Goal: Check status: Check status

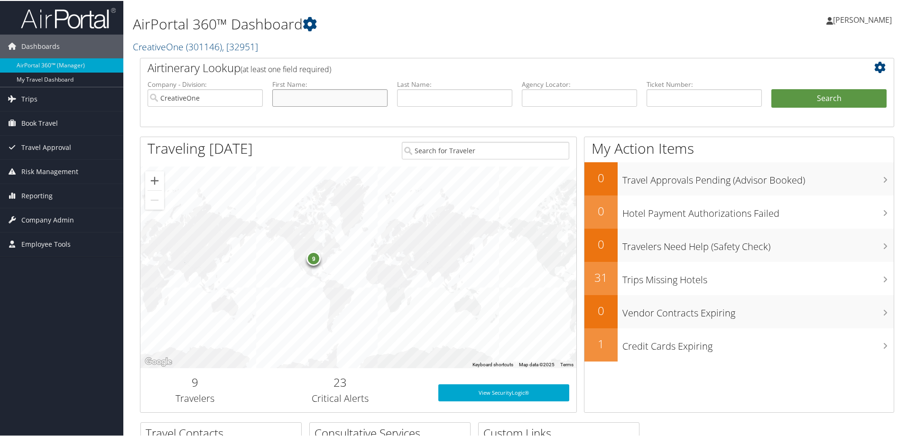
click at [310, 93] on input "text" at bounding box center [329, 97] width 115 height 18
type input "tra"
type input "angie"
click at [771, 88] on button "Search" at bounding box center [828, 97] width 115 height 19
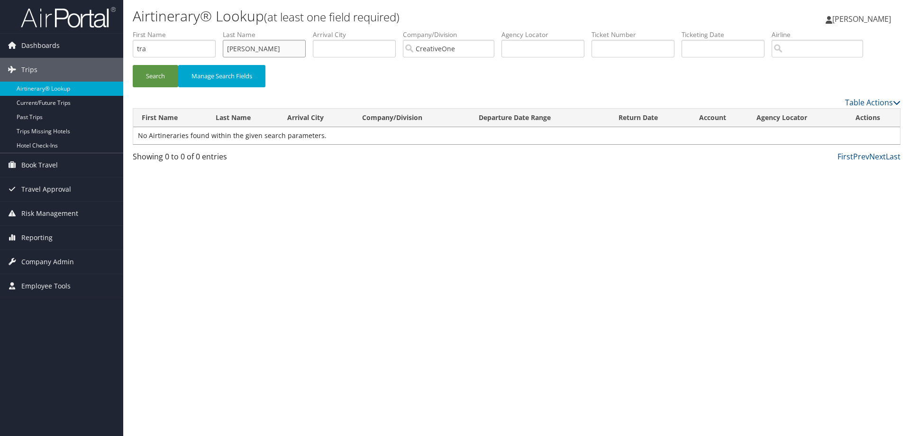
click at [251, 46] on input "angie" at bounding box center [264, 49] width 83 height 18
type input "a"
click at [133, 65] on button "Search" at bounding box center [156, 76] width 46 height 22
drag, startPoint x: 279, startPoint y: 46, endPoint x: 175, endPoint y: 41, distance: 104.0
click at [175, 30] on ul "First Name tra Last Name pankowski Departure City Arrival City Company/Division…" at bounding box center [517, 30] width 768 height 0
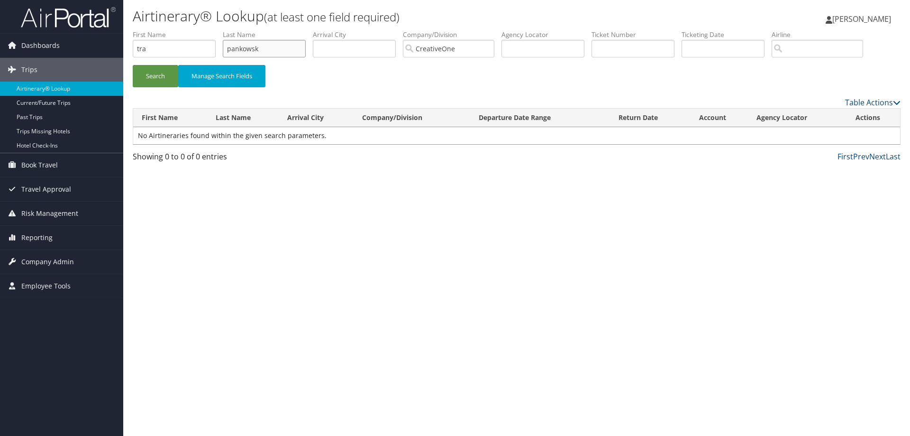
type input "pankowski"
type input "E"
click at [175, 41] on input "tra" at bounding box center [174, 49] width 83 height 18
type input "t"
type input "el"
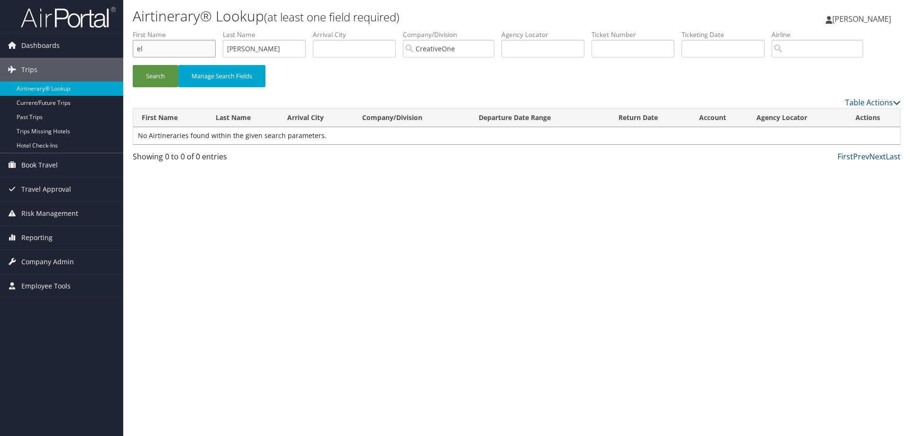
click at [133, 65] on button "Search" at bounding box center [156, 76] width 46 height 22
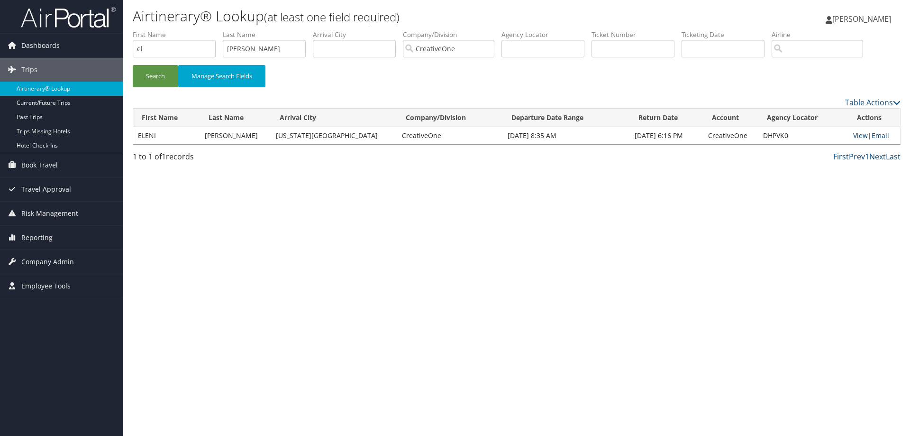
click at [853, 137] on link "View" at bounding box center [860, 135] width 15 height 9
drag, startPoint x: 272, startPoint y: 45, endPoint x: 174, endPoint y: 43, distance: 98.2
click at [174, 30] on ul "First Name el Last Name pankowski Departure City Arrival City Company/Division …" at bounding box center [517, 30] width 768 height 0
type input "marachi"
click at [158, 47] on input "el" at bounding box center [174, 49] width 83 height 18
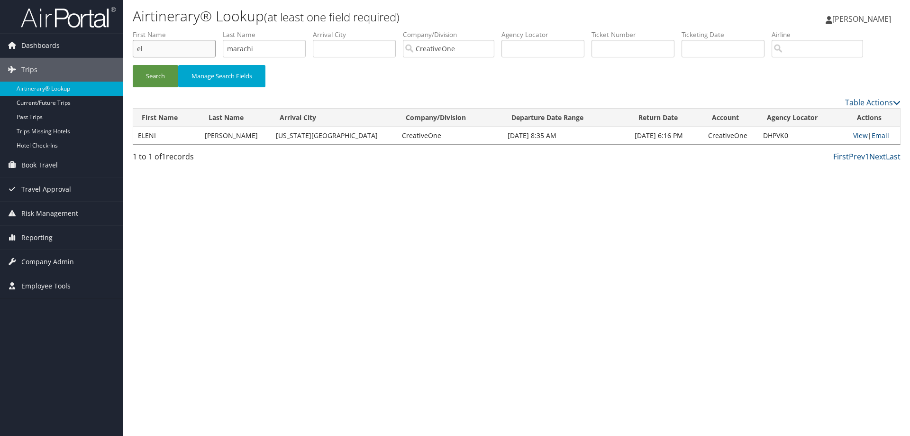
type input "e"
click at [133, 65] on button "Search" at bounding box center [156, 76] width 46 height 22
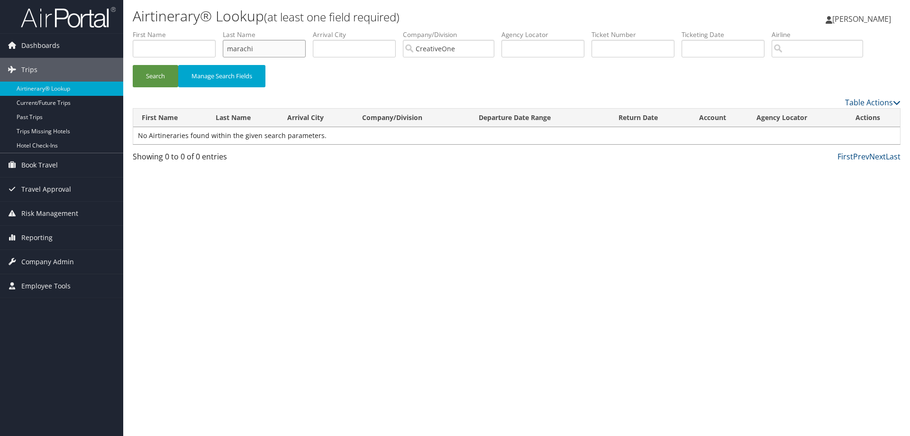
click at [267, 51] on input "marachi" at bounding box center [264, 49] width 83 height 18
type input "m"
click at [133, 65] on button "Search" at bounding box center [156, 76] width 46 height 22
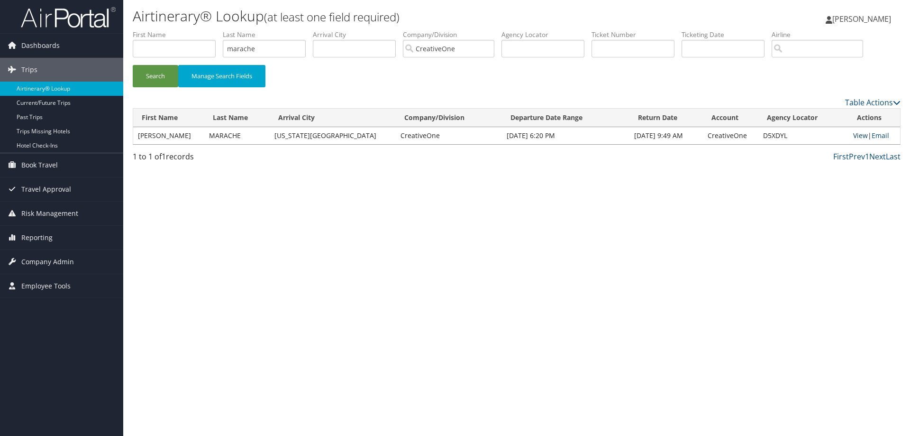
click at [853, 135] on link "View" at bounding box center [860, 135] width 15 height 9
click at [263, 46] on input "marache" at bounding box center [264, 49] width 83 height 18
drag, startPoint x: 260, startPoint y: 42, endPoint x: 162, endPoint y: 34, distance: 98.5
click at [162, 30] on ul "First Name Last Name marache Departure City Arrival City Company/Division Creat…" at bounding box center [517, 30] width 768 height 0
click at [133, 65] on button "Search" at bounding box center [156, 76] width 46 height 22
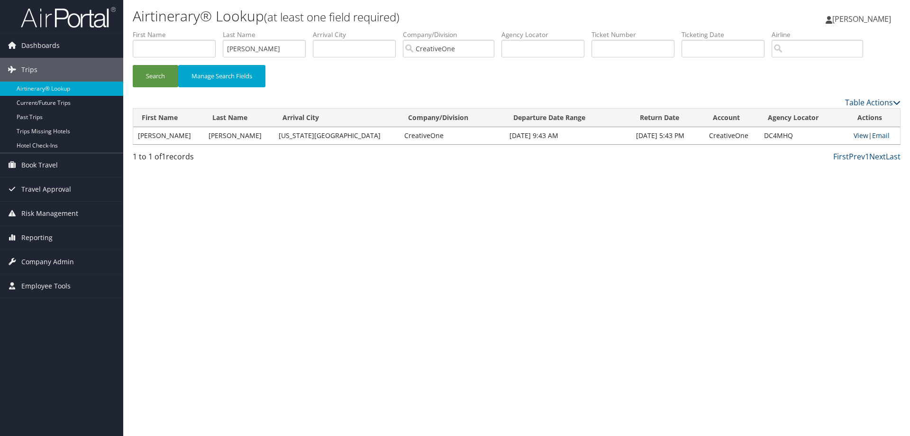
click at [856, 134] on link "View" at bounding box center [861, 135] width 15 height 9
drag, startPoint x: 278, startPoint y: 43, endPoint x: 167, endPoint y: 46, distance: 111.4
click at [167, 30] on ul "First Name Last Name brame Departure City Arrival City Company/Division Creativ…" at bounding box center [517, 30] width 768 height 0
type input "hooper"
type input "s"
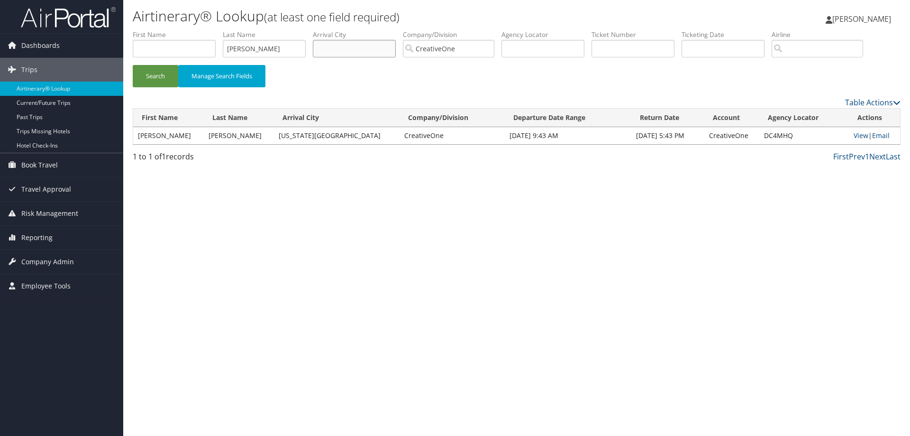
click at [133, 65] on button "Search" at bounding box center [156, 76] width 46 height 22
click at [859, 138] on link "View" at bounding box center [861, 135] width 15 height 9
drag, startPoint x: 280, startPoint y: 48, endPoint x: 106, endPoint y: 48, distance: 174.5
click at [107, 49] on div "Dashboards AirPortal 360™ (Manager) My Travel Dashboard Trips Airtinerary® Look…" at bounding box center [455, 218] width 910 height 436
click at [133, 65] on button "Search" at bounding box center [156, 76] width 46 height 22
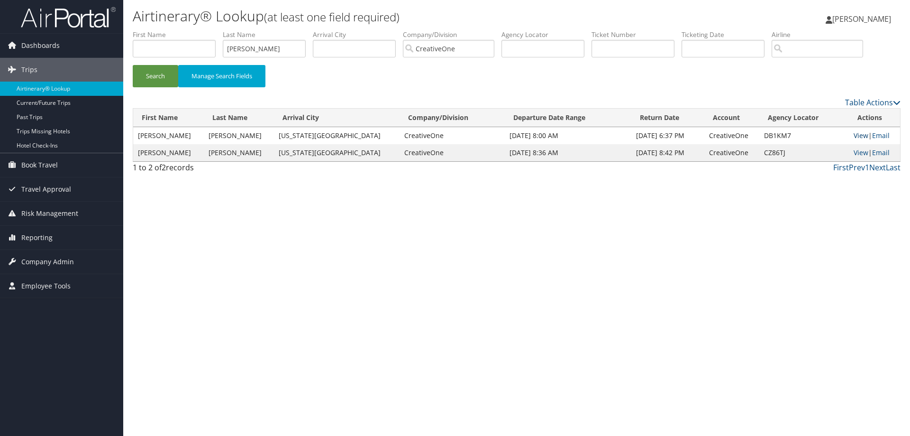
click at [855, 134] on link "View" at bounding box center [861, 135] width 15 height 9
drag, startPoint x: 268, startPoint y: 50, endPoint x: 138, endPoint y: 30, distance: 132.0
click at [138, 30] on ul "First Name Last Name dickerson Departure City Arrival City Company/Division Cre…" at bounding box center [517, 30] width 768 height 0
click at [133, 65] on button "Search" at bounding box center [156, 76] width 46 height 22
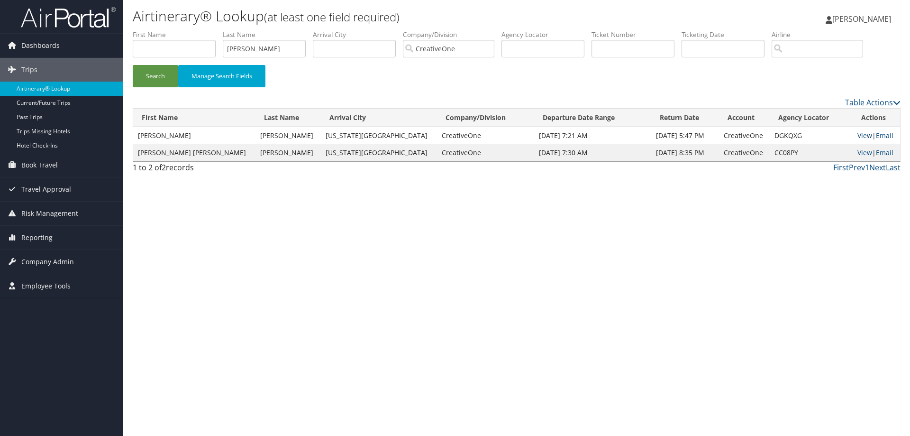
click at [858, 133] on link "View" at bounding box center [865, 135] width 15 height 9
drag, startPoint x: 269, startPoint y: 48, endPoint x: 209, endPoint y: 46, distance: 60.2
click at [209, 30] on ul "First Name Last Name strosnider Departure City Arrival City Company/Division Cr…" at bounding box center [517, 30] width 768 height 0
type input "white"
click at [207, 46] on input "text" at bounding box center [174, 49] width 83 height 18
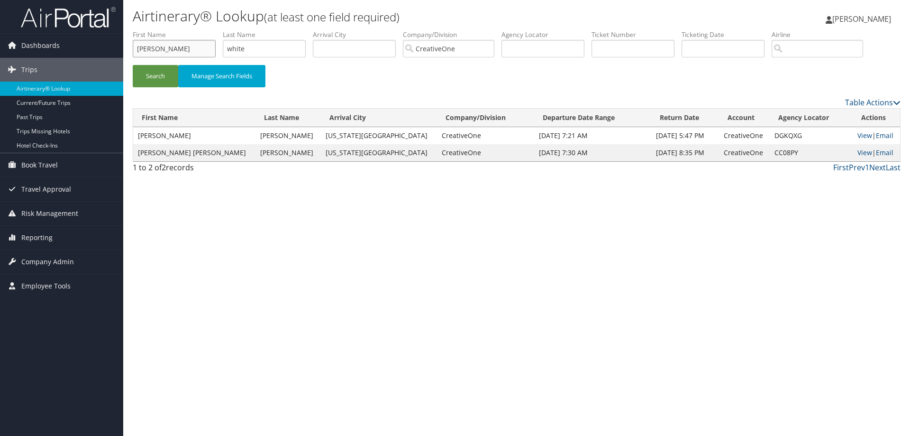
type input "randall"
click at [133, 65] on button "Search" at bounding box center [156, 76] width 46 height 22
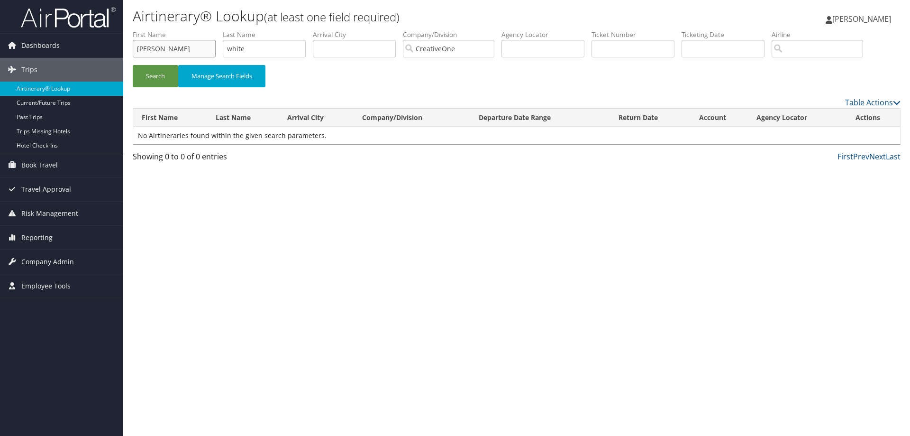
drag, startPoint x: 195, startPoint y: 45, endPoint x: 4, endPoint y: 33, distance: 191.9
click at [4, 33] on div "Dashboards AirPortal 360™ (Manager) My Travel Dashboard Trips Airtinerary® Look…" at bounding box center [455, 218] width 910 height 436
type input "lauren"
click at [133, 65] on button "Search" at bounding box center [156, 76] width 46 height 22
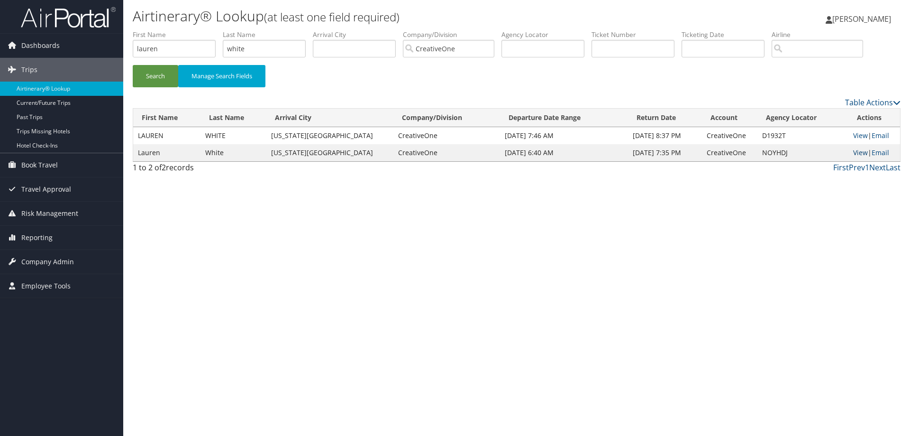
click at [856, 151] on link "View" at bounding box center [860, 152] width 15 height 9
click at [853, 136] on link "View" at bounding box center [860, 135] width 15 height 9
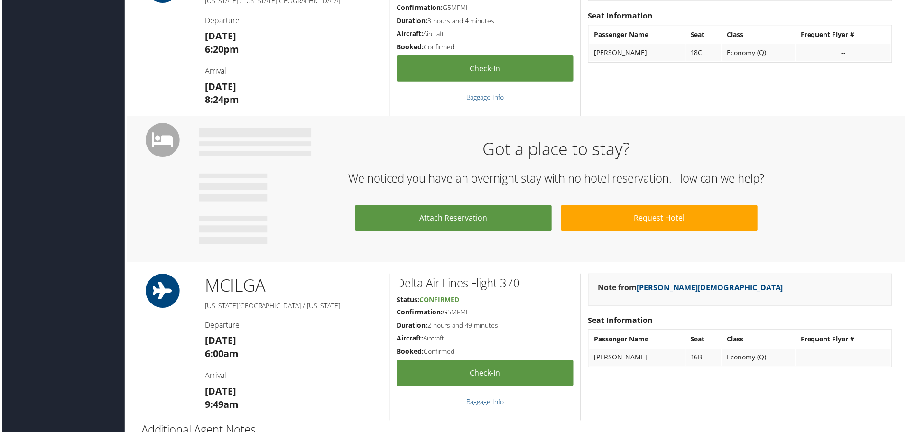
scroll to position [295, 0]
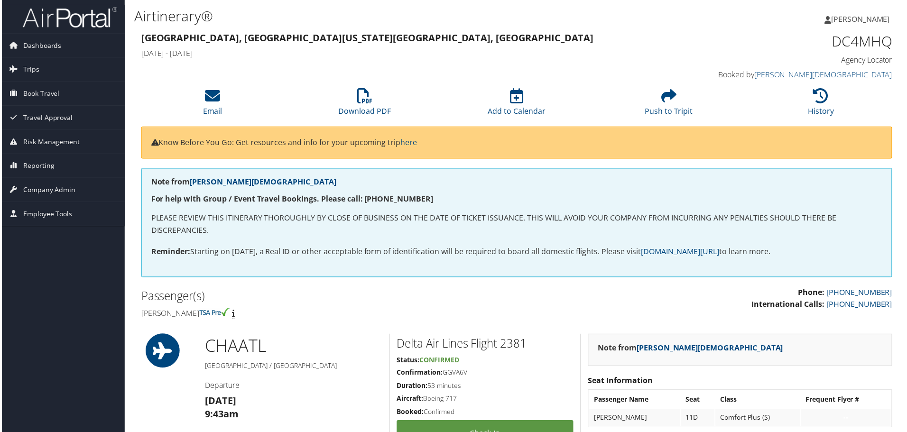
click at [371, 297] on h2 "Passenger(s)" at bounding box center [325, 297] width 370 height 16
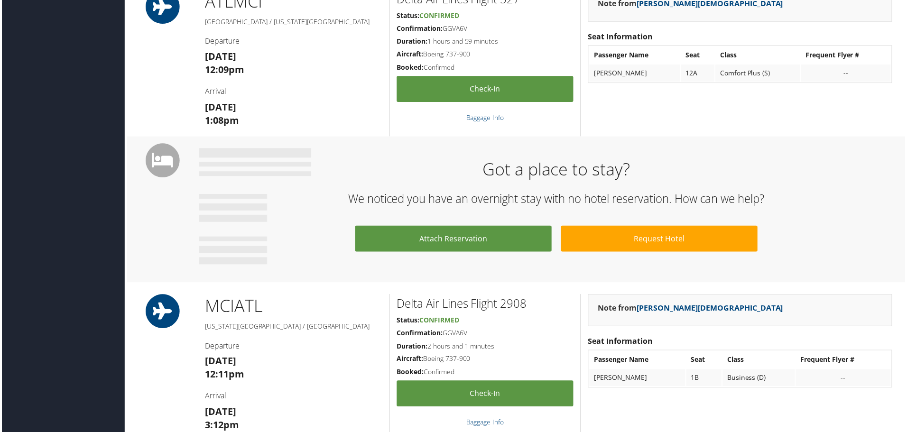
scroll to position [427, 0]
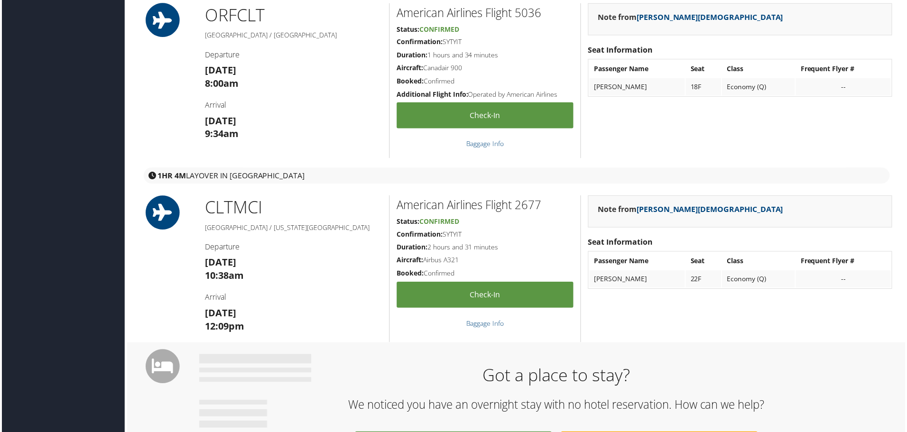
scroll to position [664, 0]
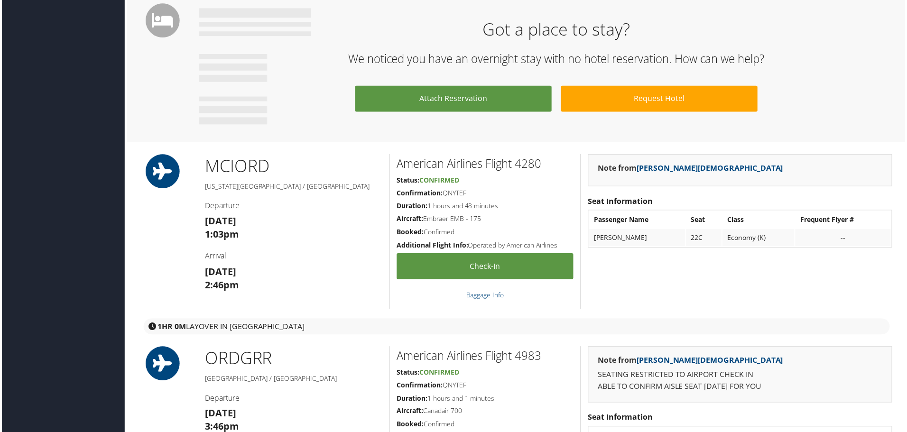
scroll to position [664, 0]
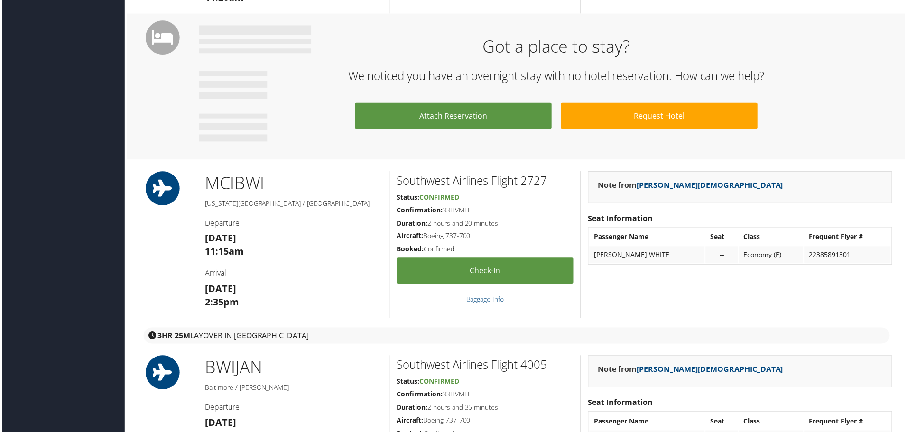
scroll to position [618, 0]
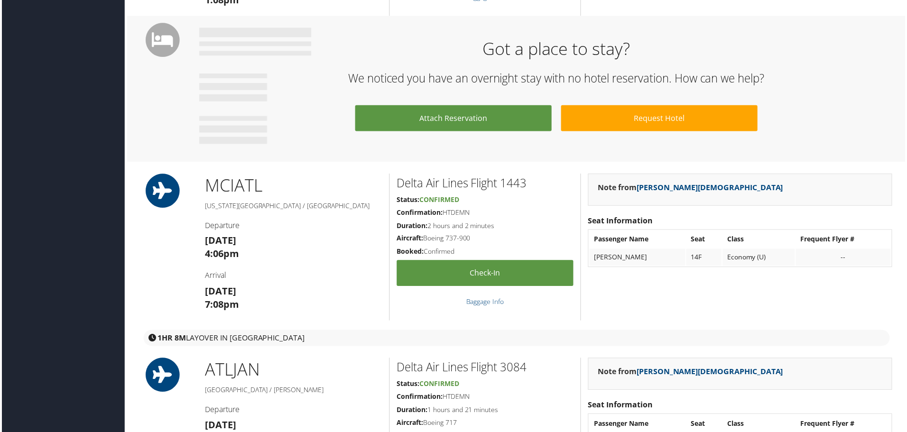
scroll to position [806, 0]
